Goal: Information Seeking & Learning: Check status

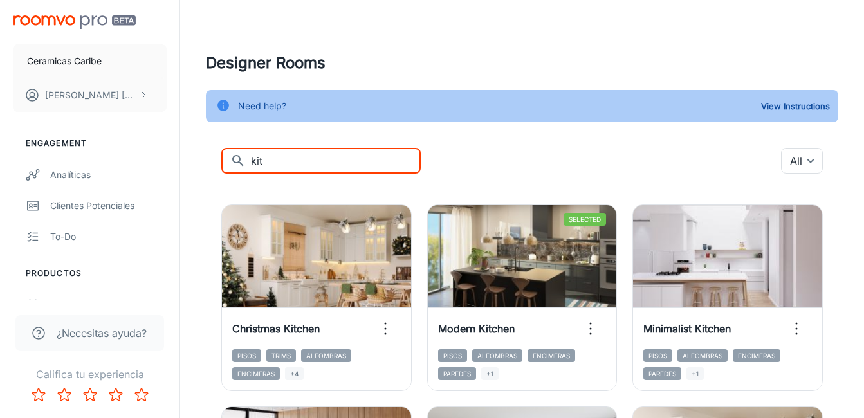
click at [339, 162] on input "kit" at bounding box center [336, 161] width 170 height 26
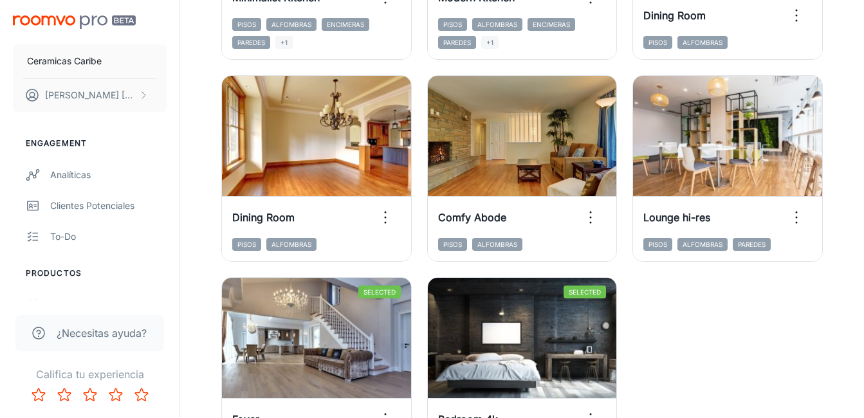
scroll to position [2102, 0]
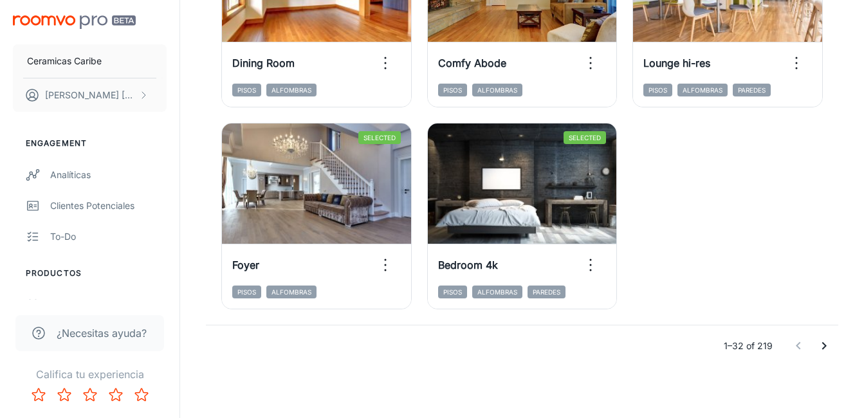
click at [828, 348] on icon "Go to next page" at bounding box center [824, 345] width 15 height 15
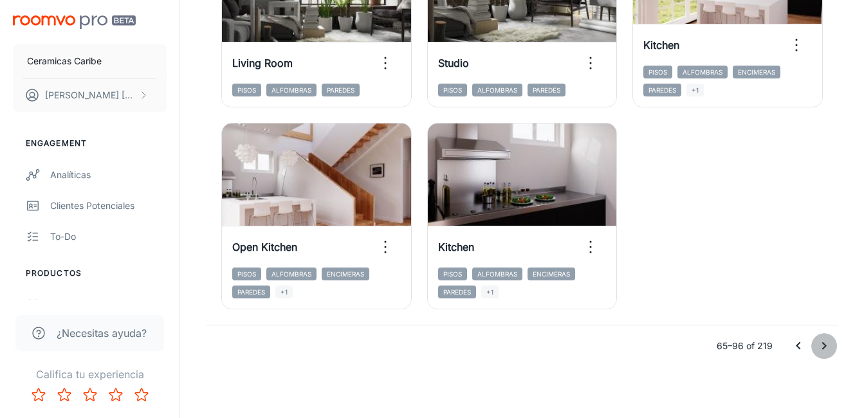
click at [827, 356] on button "Go to next page" at bounding box center [824, 346] width 26 height 26
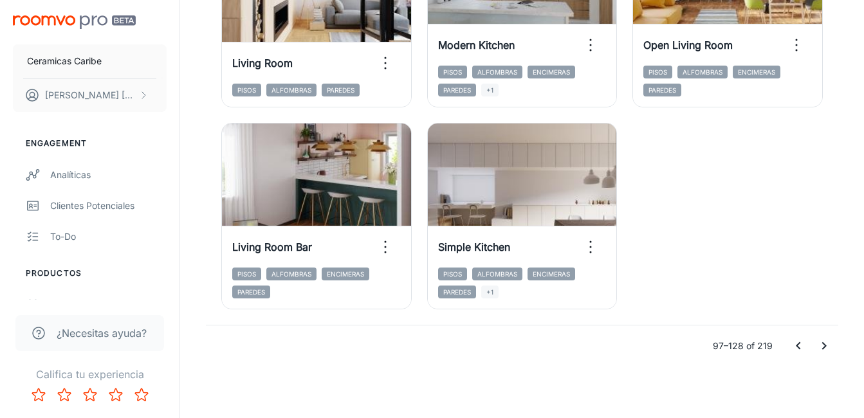
click at [823, 347] on icon "Go to next page" at bounding box center [824, 345] width 15 height 15
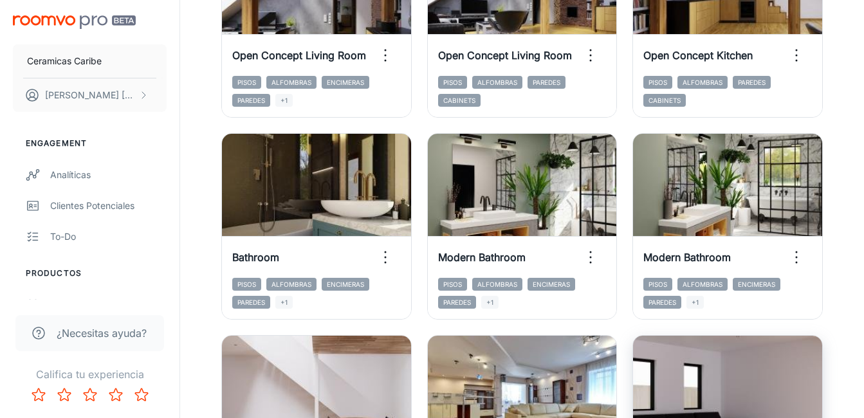
scroll to position [494, 0]
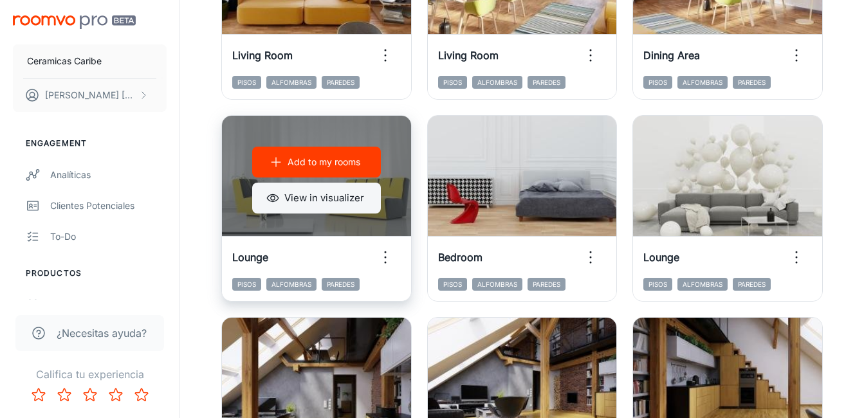
click at [317, 201] on button "View in visualizer" at bounding box center [316, 198] width 129 height 31
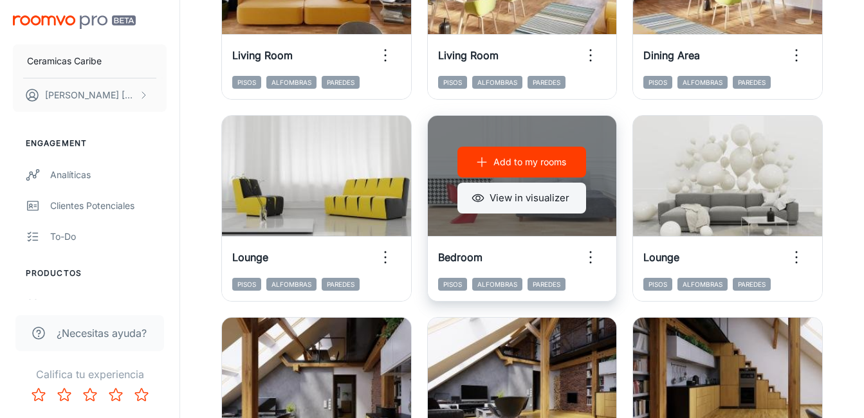
click at [513, 193] on button "View in visualizer" at bounding box center [522, 198] width 129 height 31
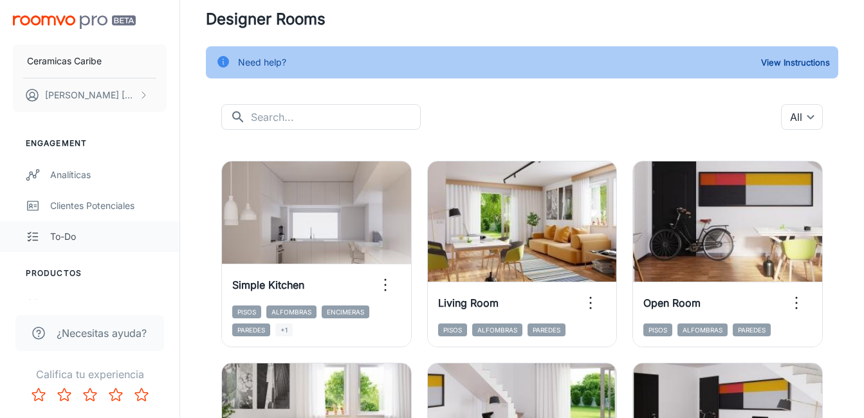
scroll to position [0, 0]
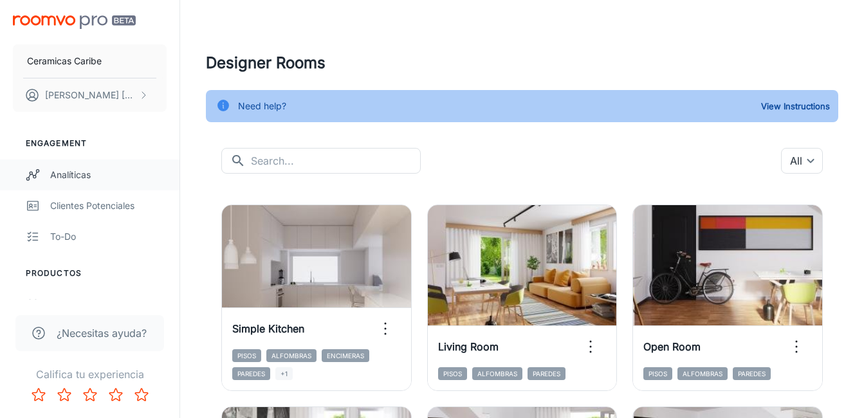
click at [76, 186] on link "Analíticas" at bounding box center [90, 175] width 180 height 31
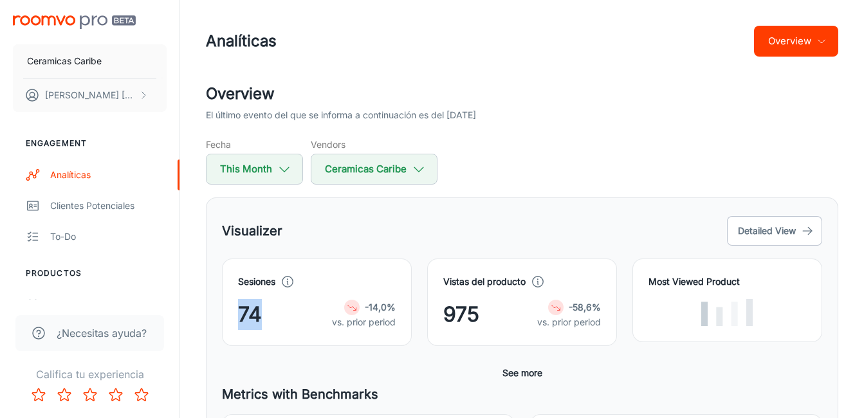
drag, startPoint x: 239, startPoint y: 311, endPoint x: 273, endPoint y: 313, distance: 34.2
click at [273, 313] on div "74 -14,0% vs. prior period" at bounding box center [317, 314] width 158 height 31
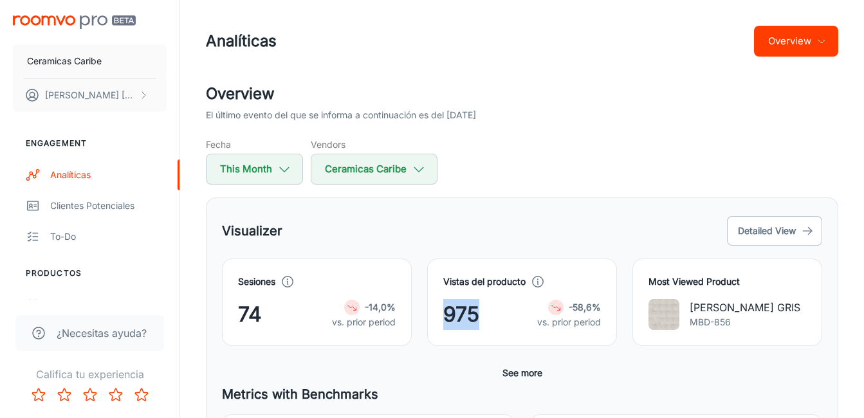
drag, startPoint x: 475, startPoint y: 309, endPoint x: 434, endPoint y: 311, distance: 41.2
click at [434, 311] on div "Vistas del producto 975 -58,6% vs. prior period" at bounding box center [522, 303] width 190 height 88
click at [526, 371] on button "See more" at bounding box center [522, 373] width 50 height 23
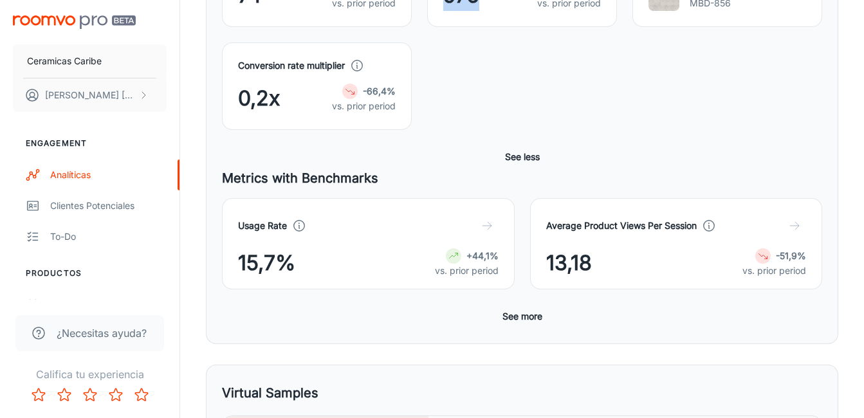
scroll to position [450, 0]
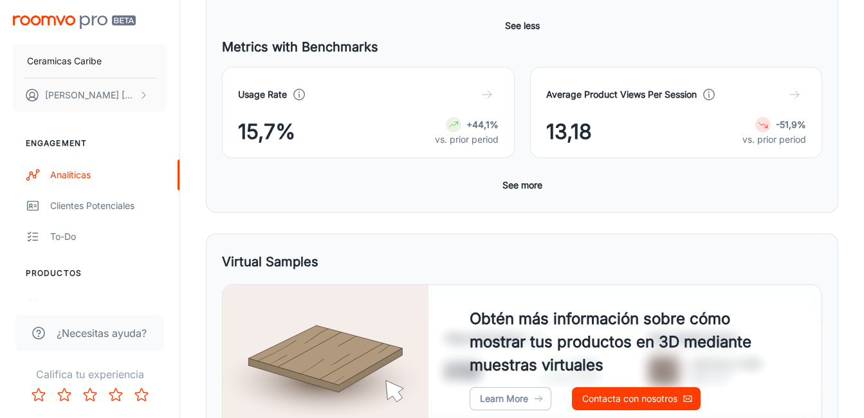
click at [516, 188] on button "See more" at bounding box center [522, 185] width 50 height 23
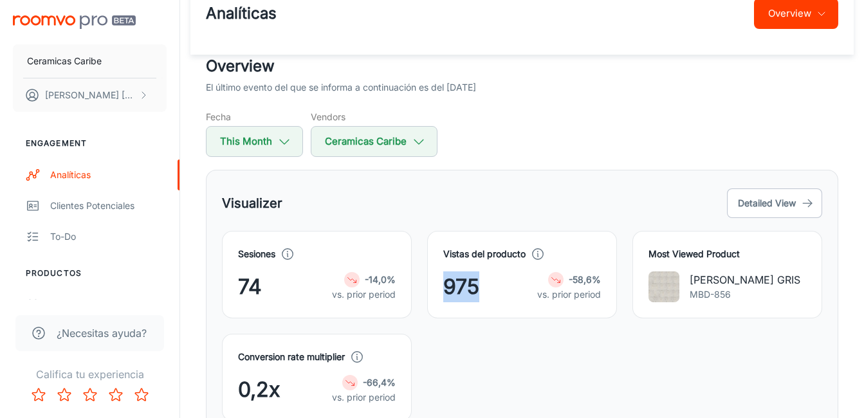
scroll to position [0, 0]
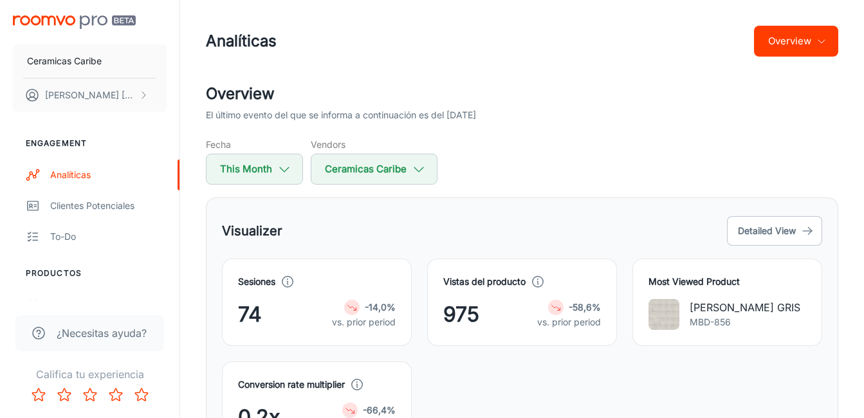
click at [544, 245] on div "Vistas del producto 975 -58,6% vs. prior period" at bounding box center [514, 294] width 205 height 103
click at [286, 183] on button "This Month" at bounding box center [254, 169] width 97 height 31
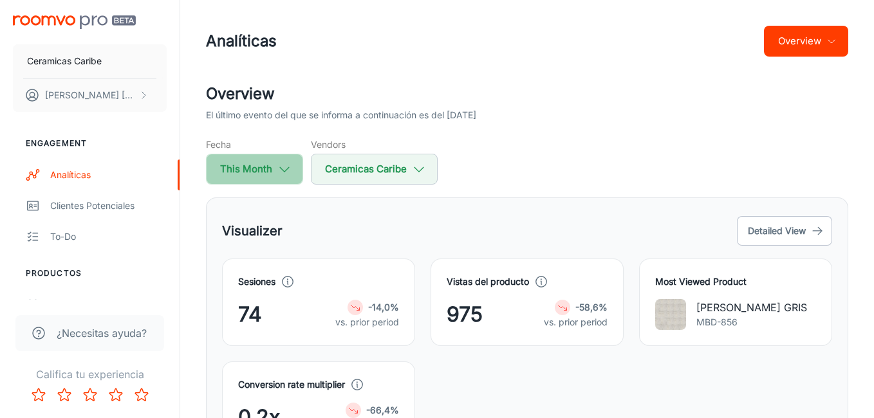
select select "7"
select select "2025"
select select "7"
select select "2025"
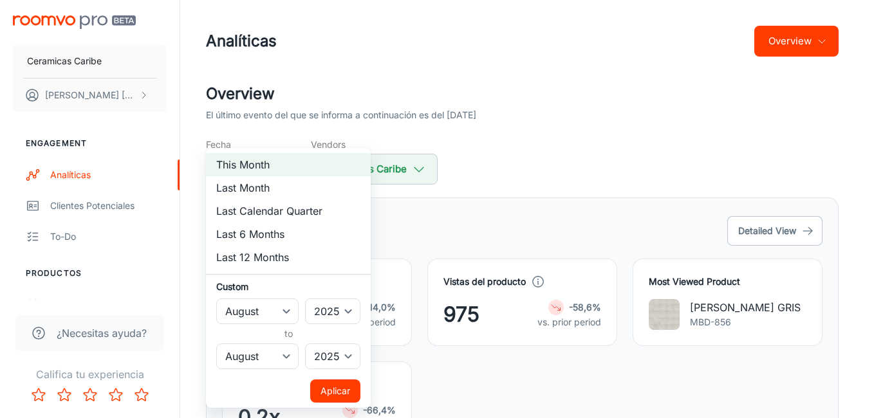
click at [489, 233] on div at bounding box center [437, 209] width 874 height 418
